Goal: Task Accomplishment & Management: Use online tool/utility

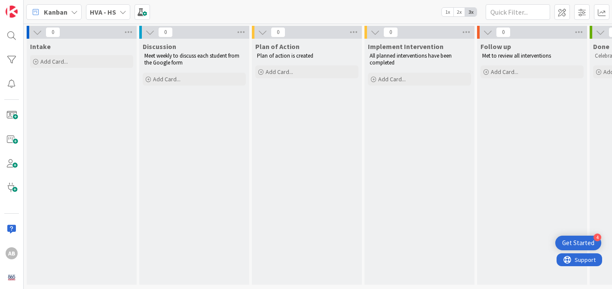
click at [582, 245] on div "Get Started" at bounding box center [578, 242] width 32 height 9
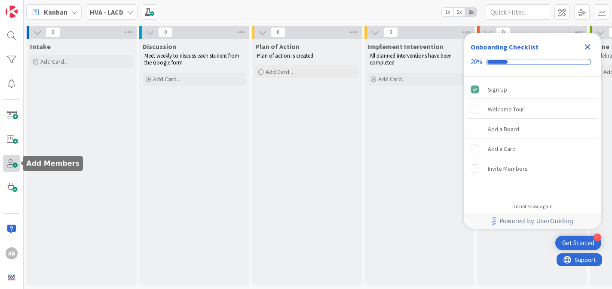
click at [14, 164] on span at bounding box center [11, 163] width 17 height 17
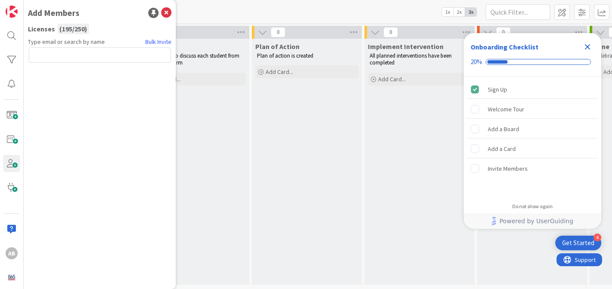
click at [58, 57] on input "text" at bounding box center [100, 54] width 142 height 15
type input "[PERSON_NAME][EMAIL_ADDRESS][PERSON_NAME][DOMAIN_NAME]"
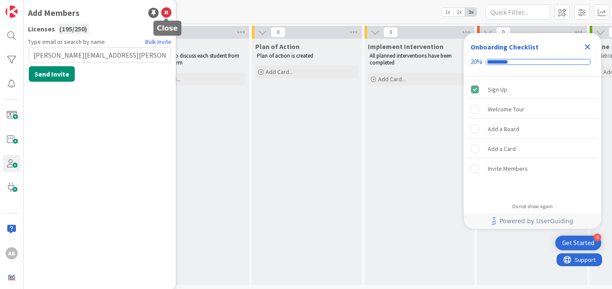
click at [167, 12] on icon at bounding box center [166, 13] width 10 height 10
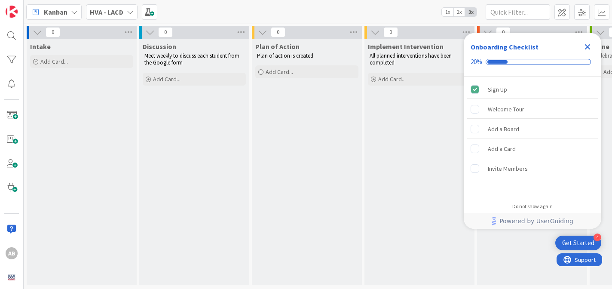
click at [577, 243] on div "Get Started" at bounding box center [578, 242] width 32 height 9
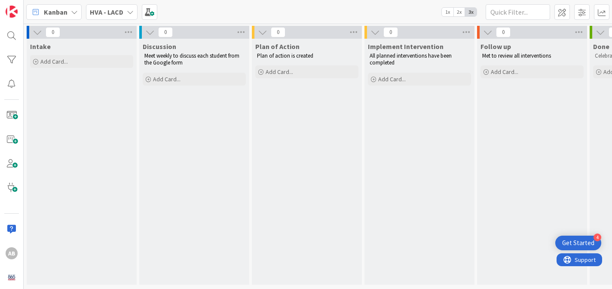
click at [589, 239] on div "Get Started" at bounding box center [578, 242] width 32 height 9
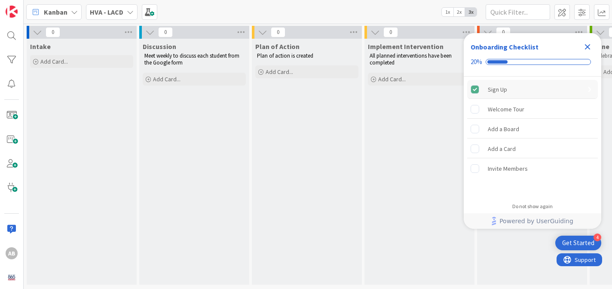
click at [513, 92] on div "Sign Up" at bounding box center [532, 89] width 131 height 19
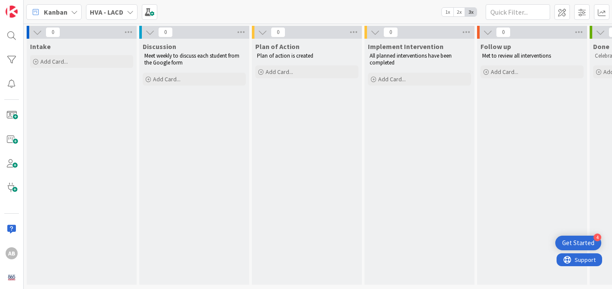
click at [584, 241] on div "Get Started" at bounding box center [578, 242] width 32 height 9
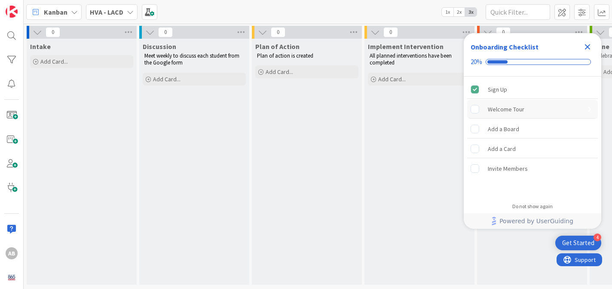
click at [511, 111] on div "Welcome Tour" at bounding box center [505, 109] width 37 height 10
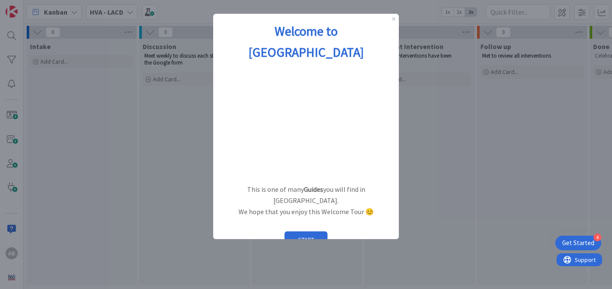
click at [225, 260] on div "1 / 6" at bounding box center [221, 263] width 9 height 7
click at [308, 231] on button "START" at bounding box center [305, 239] width 43 height 16
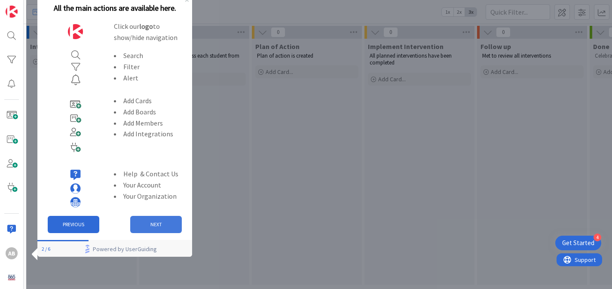
click at [154, 220] on button "NEXT" at bounding box center [156, 224] width 52 height 17
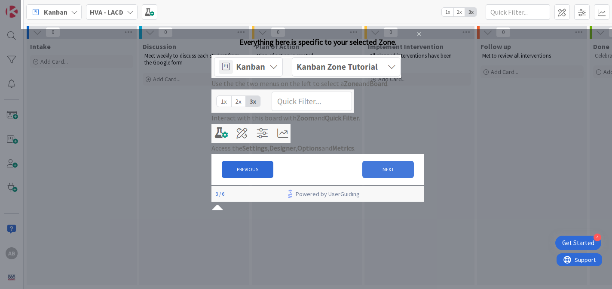
click at [377, 178] on button "NEXT" at bounding box center [388, 169] width 52 height 17
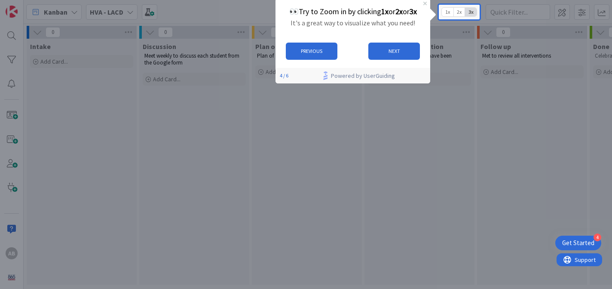
click at [447, 12] on span "1x" at bounding box center [448, 12] width 12 height 9
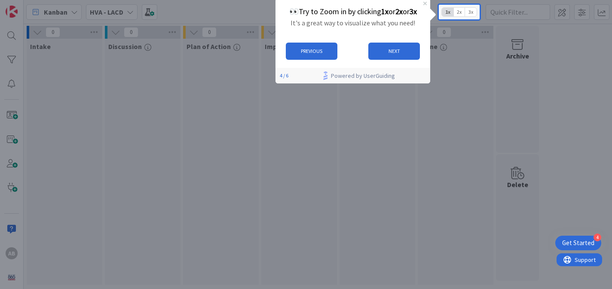
click at [472, 14] on span "3x" at bounding box center [471, 12] width 12 height 9
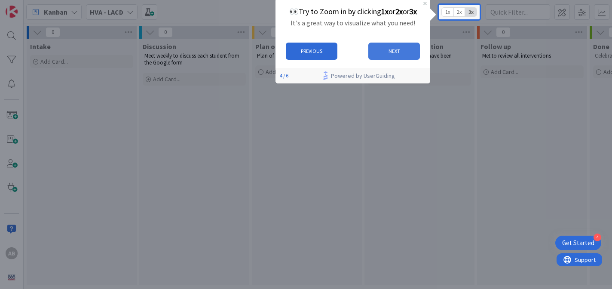
click at [399, 51] on button "NEXT" at bounding box center [394, 51] width 52 height 17
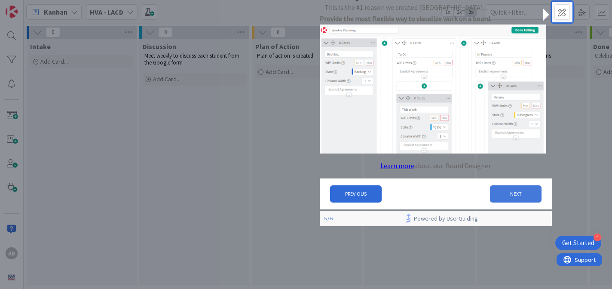
click at [508, 197] on button "NEXT" at bounding box center [516, 193] width 52 height 17
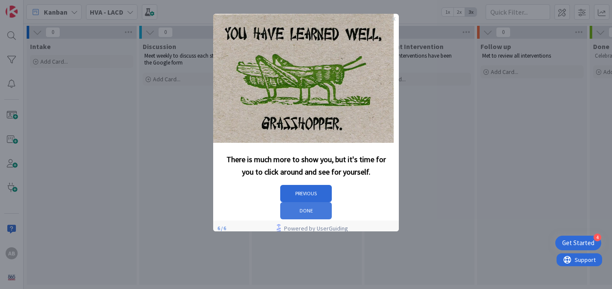
click at [332, 202] on button "DONE" at bounding box center [306, 210] width 52 height 17
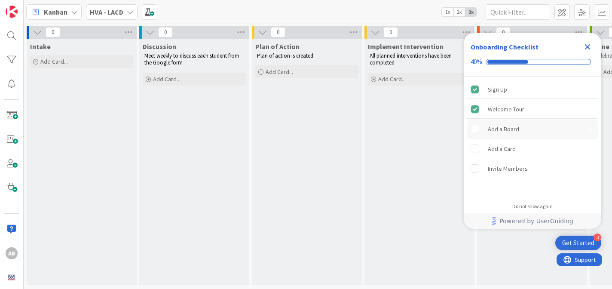
click at [505, 131] on div "Add a Board" at bounding box center [502, 129] width 31 height 10
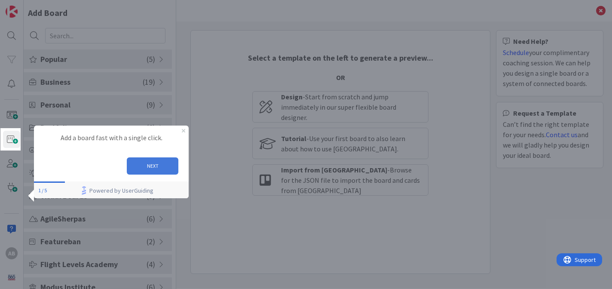
click at [156, 167] on button "NEXT" at bounding box center [153, 165] width 52 height 17
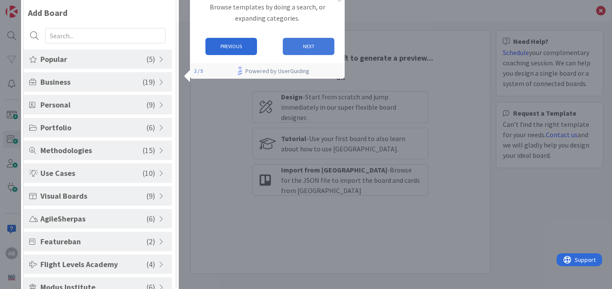
click at [321, 48] on button "NEXT" at bounding box center [309, 46] width 52 height 17
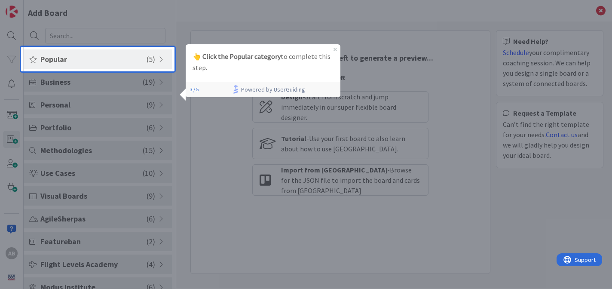
click at [57, 58] on span "Popular" at bounding box center [93, 59] width 106 height 12
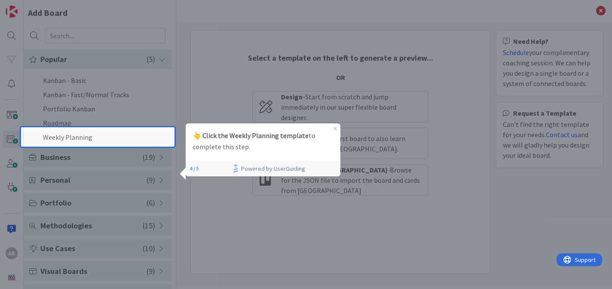
click at [71, 139] on li "Weekly Planning" at bounding box center [98, 137] width 148 height 14
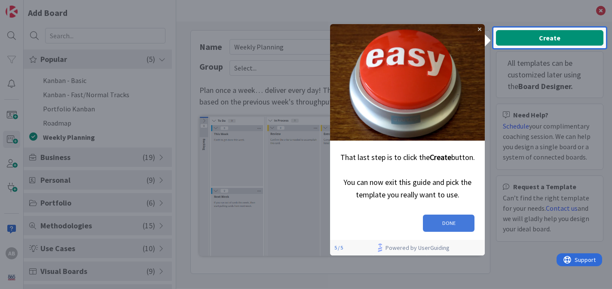
click at [451, 219] on button "DONE" at bounding box center [449, 222] width 52 height 17
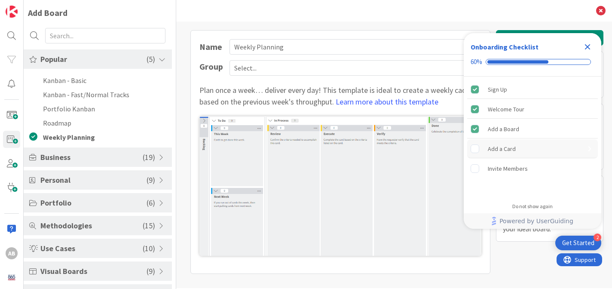
click at [499, 148] on div "Add a Card" at bounding box center [501, 148] width 28 height 10
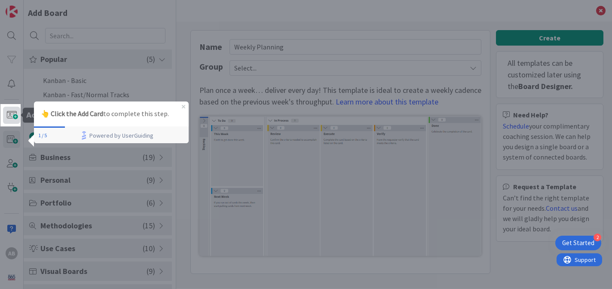
click at [12, 114] on span at bounding box center [11, 115] width 17 height 17
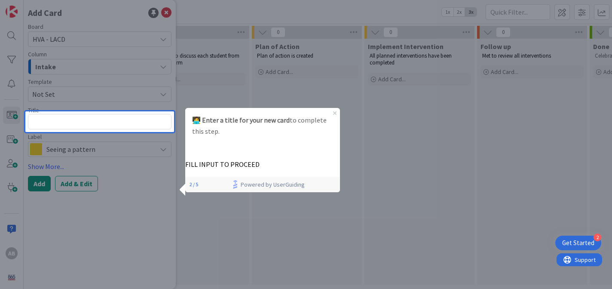
click at [64, 124] on textarea at bounding box center [99, 121] width 143 height 15
type textarea "x"
type textarea "t"
type textarea "x"
type textarea "te"
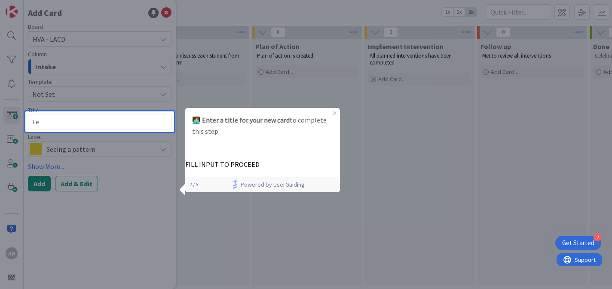
type textarea "x"
type textarea "tes"
type textarea "x"
type textarea "test"
click at [305, 160] on button "NEXT" at bounding box center [304, 159] width 52 height 17
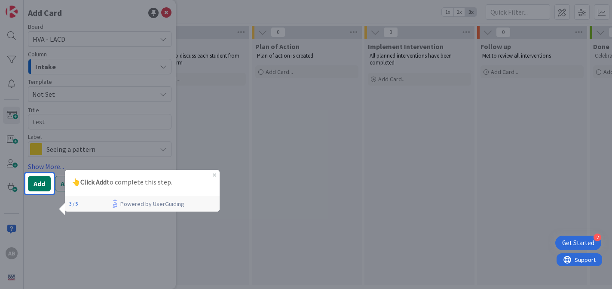
click at [40, 186] on button "Add" at bounding box center [39, 183] width 23 height 15
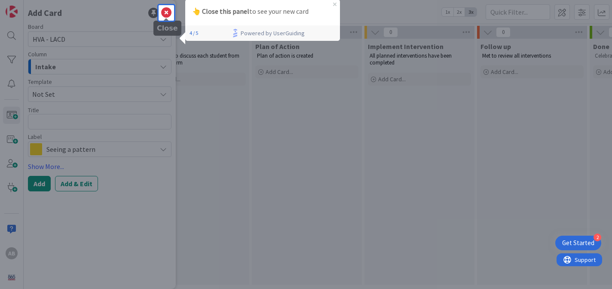
click at [168, 13] on icon at bounding box center [166, 13] width 10 height 10
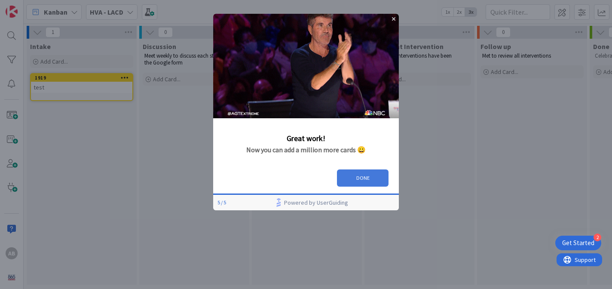
click at [364, 175] on button "DONE" at bounding box center [363, 177] width 52 height 17
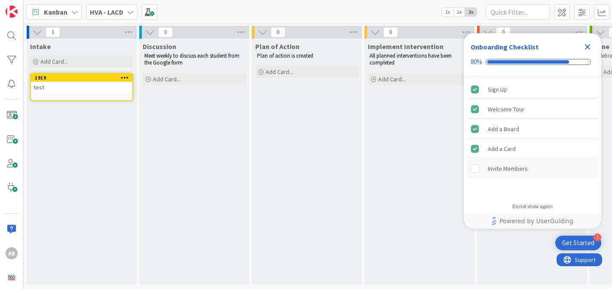
click at [498, 168] on div "Invite Members" at bounding box center [507, 168] width 40 height 10
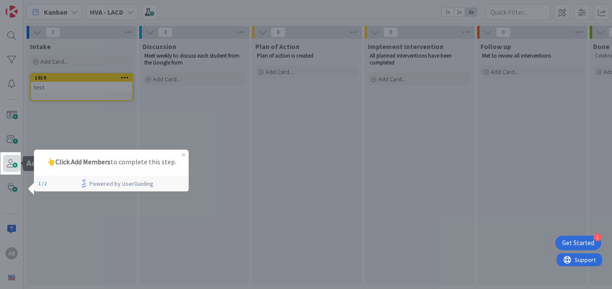
click at [13, 165] on span at bounding box center [11, 163] width 17 height 17
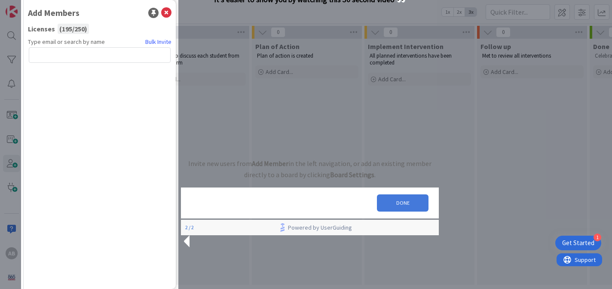
click at [395, 211] on button "DONE" at bounding box center [403, 202] width 52 height 17
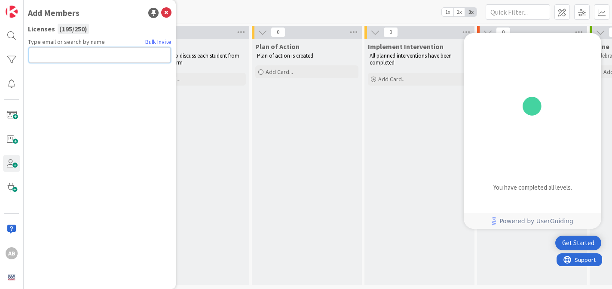
click at [84, 58] on input "text" at bounding box center [100, 54] width 142 height 15
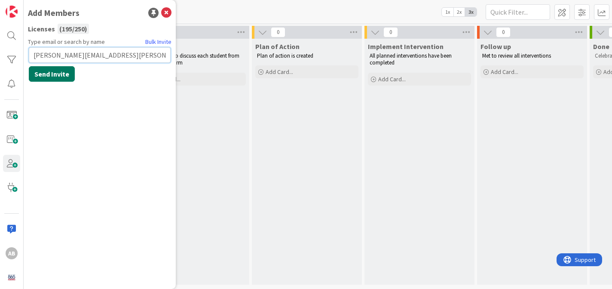
type input "[PERSON_NAME][EMAIL_ADDRESS][PERSON_NAME][DOMAIN_NAME]"
click at [60, 71] on button "Send Invite" at bounding box center [52, 73] width 46 height 15
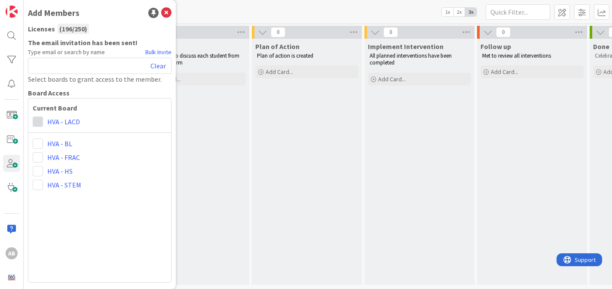
click at [40, 120] on span at bounding box center [38, 121] width 10 height 10
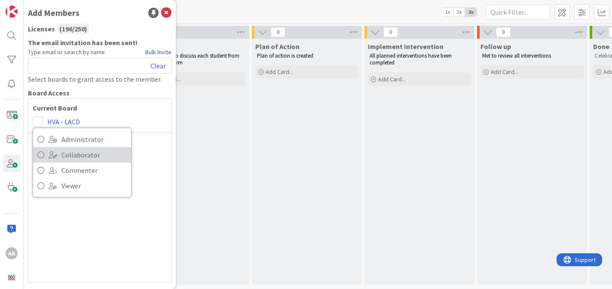
click at [76, 155] on span "Collaborator" at bounding box center [93, 154] width 65 height 13
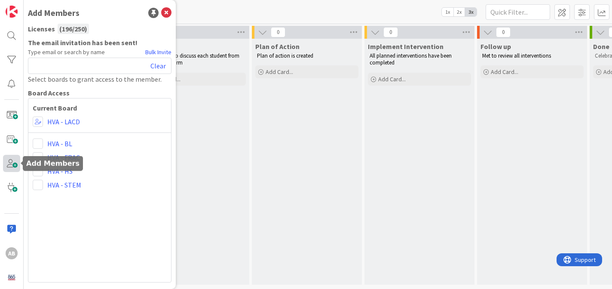
click at [11, 164] on span at bounding box center [11, 163] width 17 height 17
click at [13, 164] on span at bounding box center [11, 163] width 17 height 17
click at [67, 65] on div "Clear" at bounding box center [99, 66] width 143 height 16
click at [79, 66] on div "Clear" at bounding box center [99, 66] width 143 height 16
click at [168, 12] on icon at bounding box center [166, 13] width 10 height 10
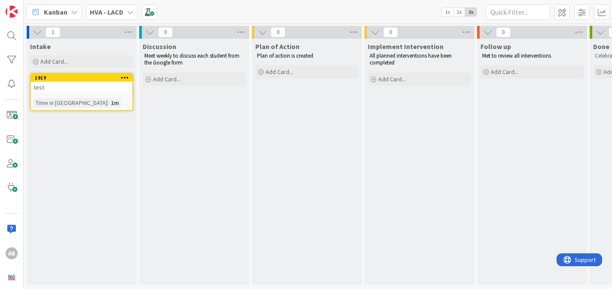
click at [126, 77] on icon at bounding box center [125, 77] width 8 height 6
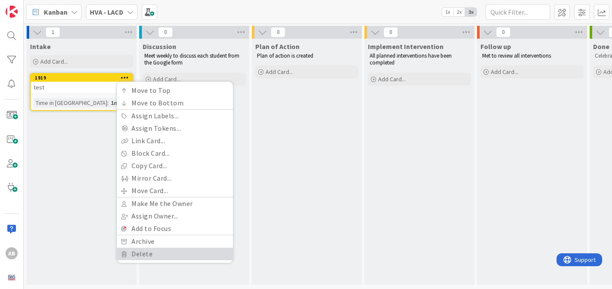
click at [145, 253] on link "Delete" at bounding box center [175, 253] width 116 height 12
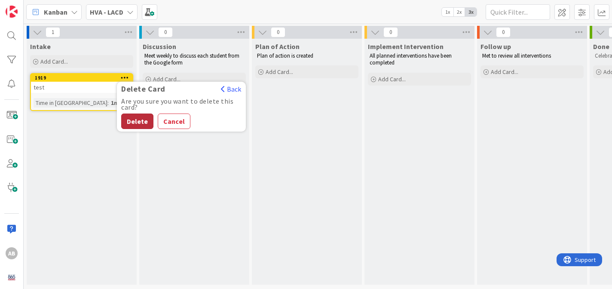
click at [143, 117] on button "Delete" at bounding box center [137, 120] width 32 height 15
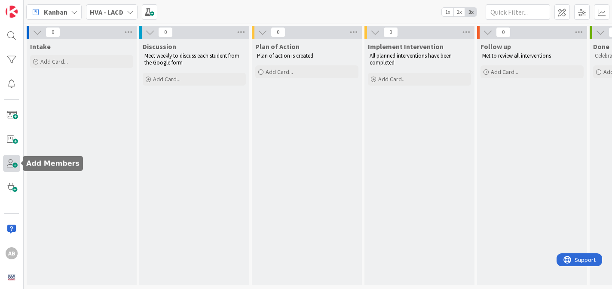
click at [11, 158] on span at bounding box center [11, 163] width 17 height 17
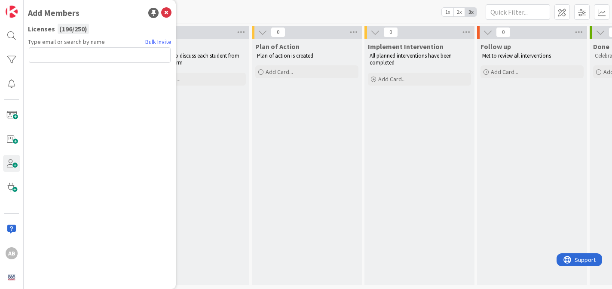
click at [96, 55] on input "text" at bounding box center [100, 54] width 142 height 15
type input "carmen.long@knoxschools.org"
click at [62, 74] on button "Send Invite" at bounding box center [52, 73] width 46 height 15
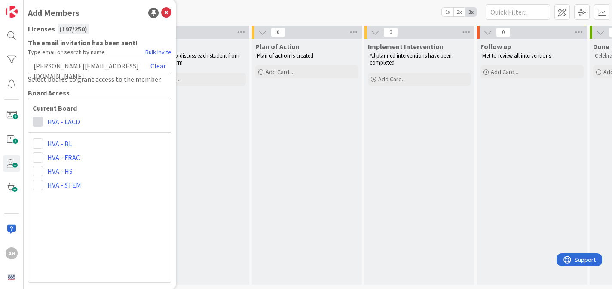
click at [40, 121] on span at bounding box center [38, 121] width 10 height 10
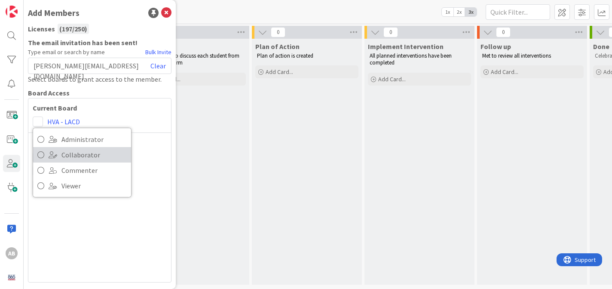
click at [61, 154] on link "Collaborator" at bounding box center [82, 154] width 98 height 15
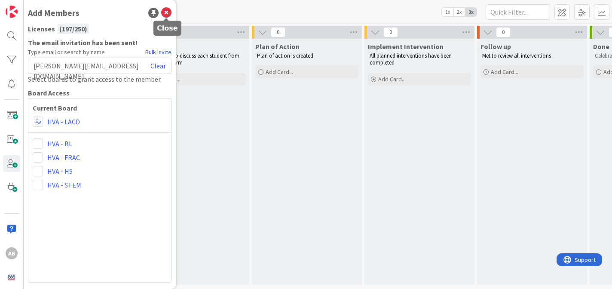
click at [168, 13] on icon at bounding box center [166, 13] width 10 height 10
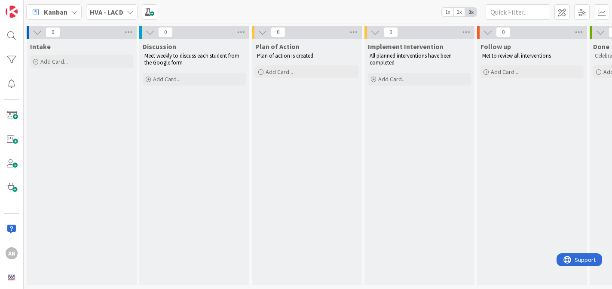
click at [130, 12] on icon at bounding box center [130, 12] width 7 height 7
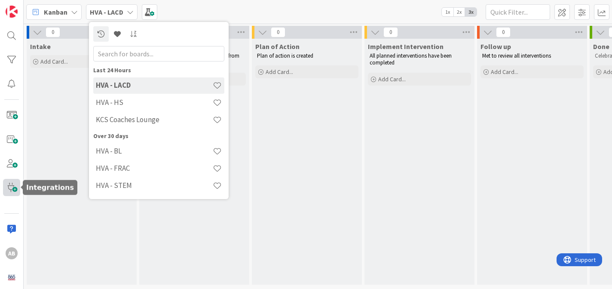
click at [15, 188] on span at bounding box center [11, 187] width 17 height 17
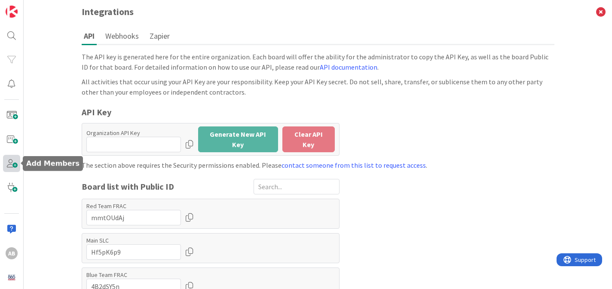
click at [10, 167] on span at bounding box center [11, 163] width 17 height 17
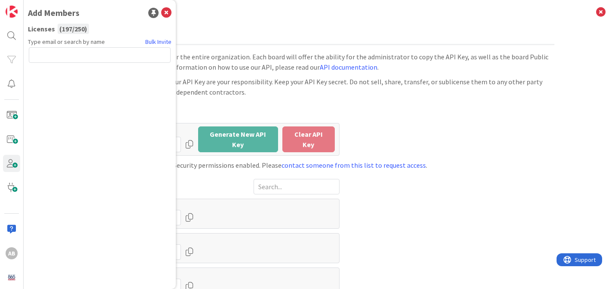
click at [85, 56] on input "text" at bounding box center [100, 54] width 142 height 15
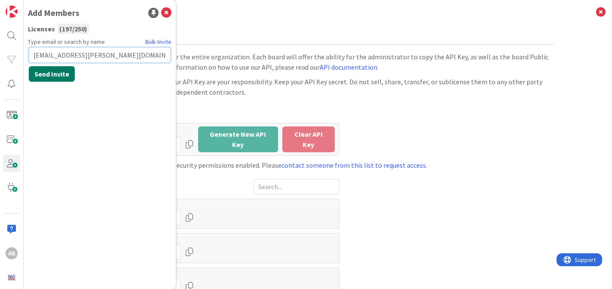
type input "august.bomely@knoxschools.org"
click at [54, 74] on button "Send Invite" at bounding box center [52, 73] width 46 height 15
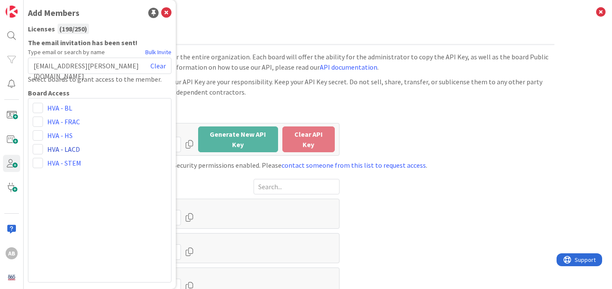
click at [55, 151] on link "HVA - LACD" at bounding box center [63, 149] width 33 height 10
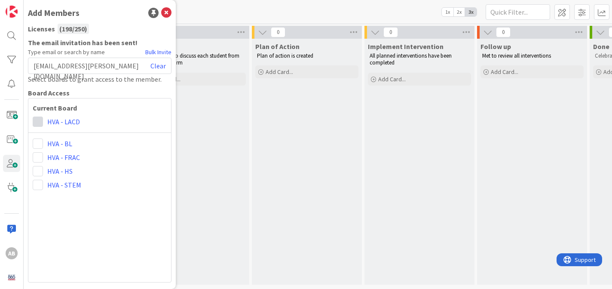
click at [38, 122] on span at bounding box center [38, 121] width 10 height 10
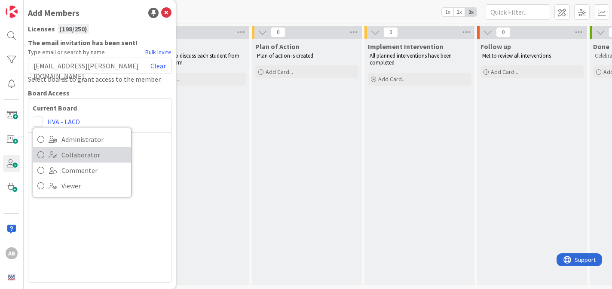
click at [66, 155] on span "Collaborator" at bounding box center [93, 154] width 65 height 13
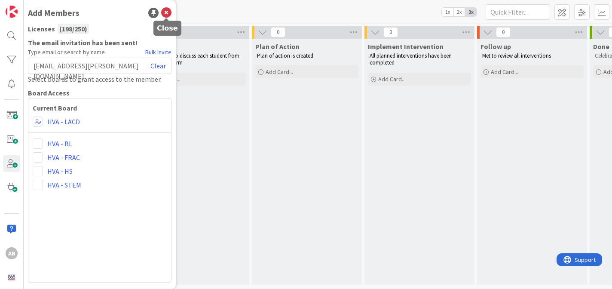
click at [167, 9] on icon at bounding box center [166, 13] width 10 height 10
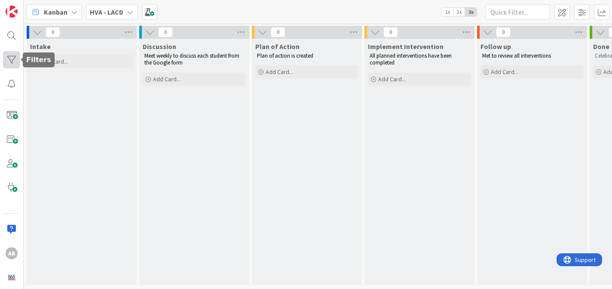
click at [12, 61] on div at bounding box center [11, 59] width 17 height 17
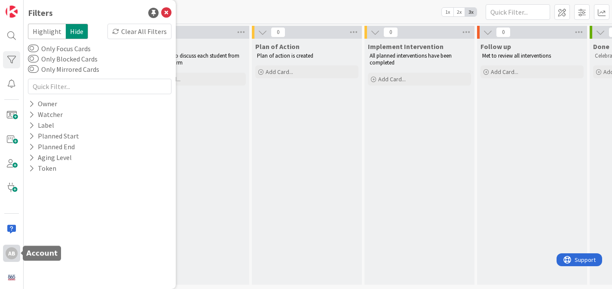
click at [12, 257] on div "AB" at bounding box center [12, 253] width 12 height 12
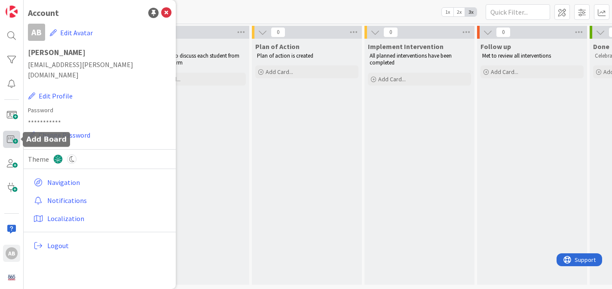
click at [12, 140] on span at bounding box center [11, 139] width 17 height 17
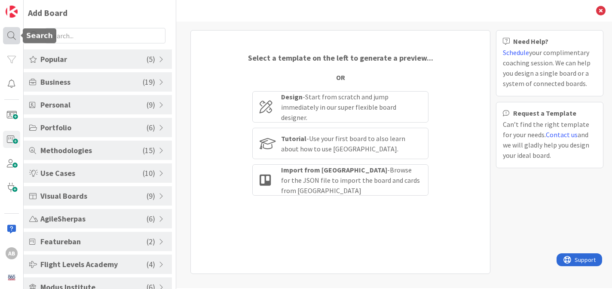
click at [15, 36] on div at bounding box center [11, 35] width 17 height 17
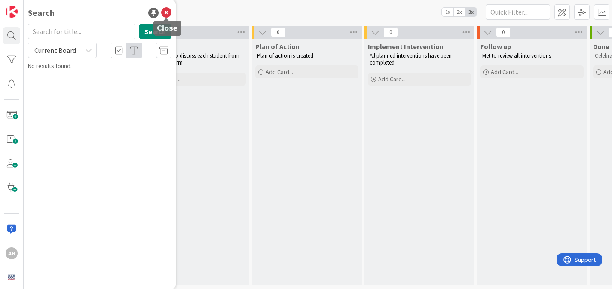
click at [168, 12] on icon at bounding box center [166, 13] width 10 height 10
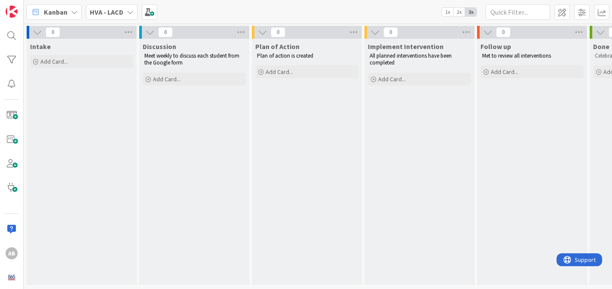
click at [129, 11] on icon at bounding box center [130, 12] width 7 height 7
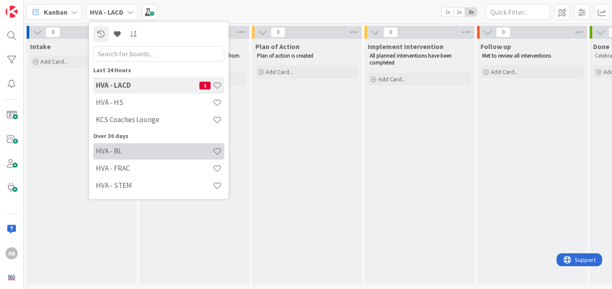
click at [117, 150] on h4 "HVA - BL" at bounding box center [154, 150] width 117 height 9
